Goal: Information Seeking & Learning: Check status

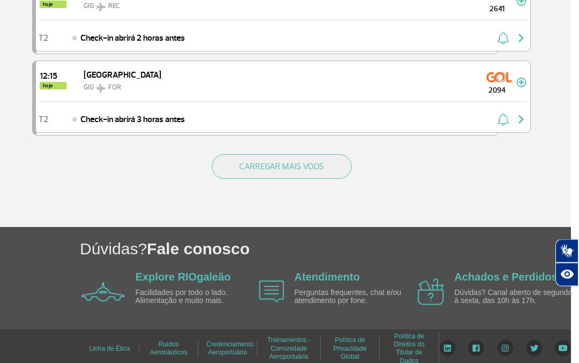
scroll to position [1643, 7]
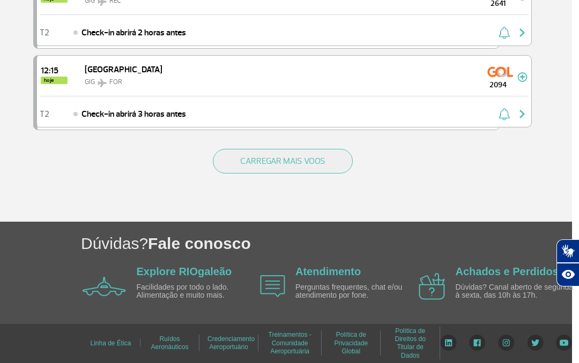
click at [271, 158] on button "CARREGAR MAIS VOOS" at bounding box center [283, 161] width 140 height 25
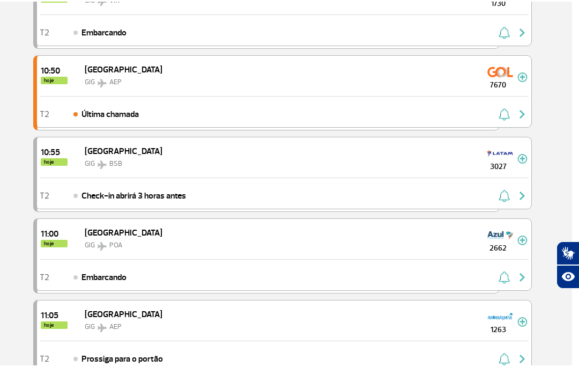
scroll to position [0, 7]
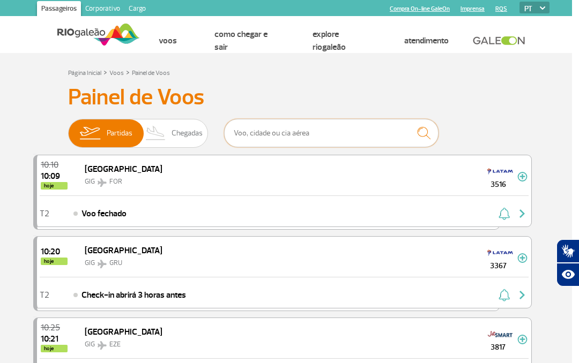
click at [245, 126] on input "text" at bounding box center [331, 133] width 214 height 28
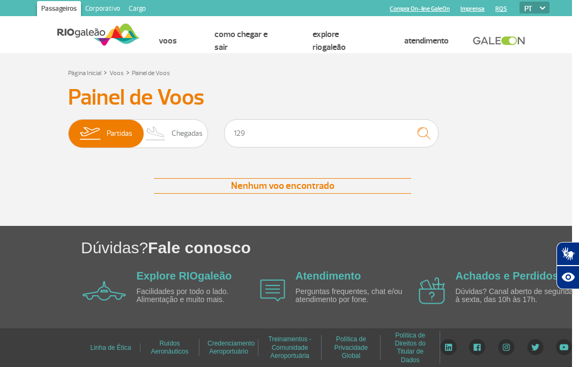
click at [427, 136] on img "submit" at bounding box center [423, 133] width 23 height 22
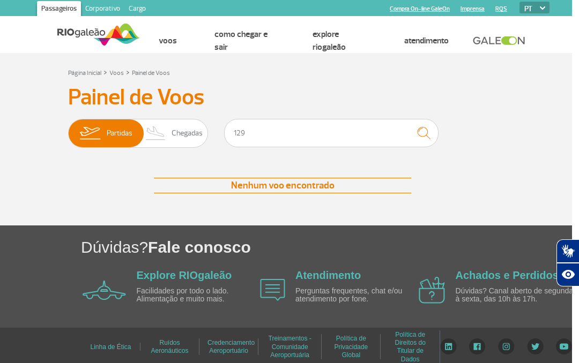
click at [304, 179] on div "Nenhum voo encontrado" at bounding box center [282, 186] width 257 height 16
click at [299, 184] on div "Nenhum voo encontrado" at bounding box center [282, 186] width 257 height 16
click at [260, 129] on input "129" at bounding box center [331, 133] width 214 height 28
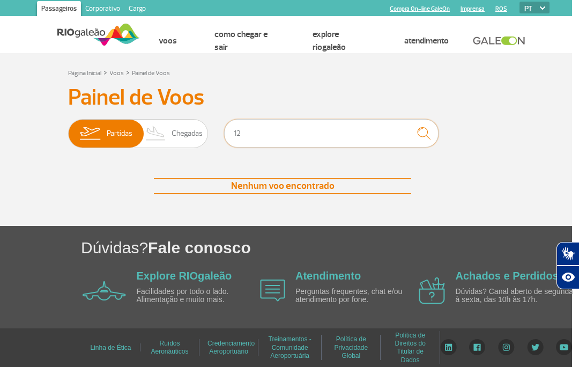
type input "1"
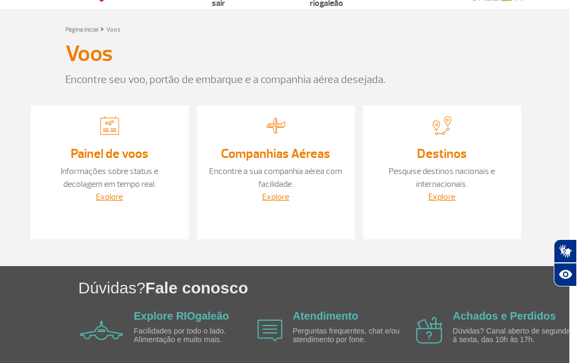
scroll to position [0, 7]
